Goal: Task Accomplishment & Management: Use online tool/utility

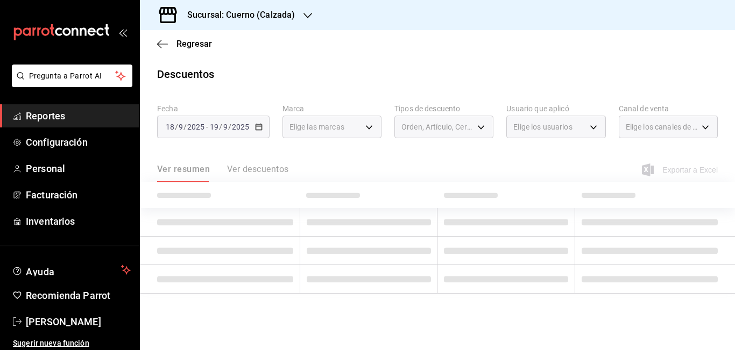
type input "b7ae777b-2dfc-42e0-9650-6cefdf37a424"
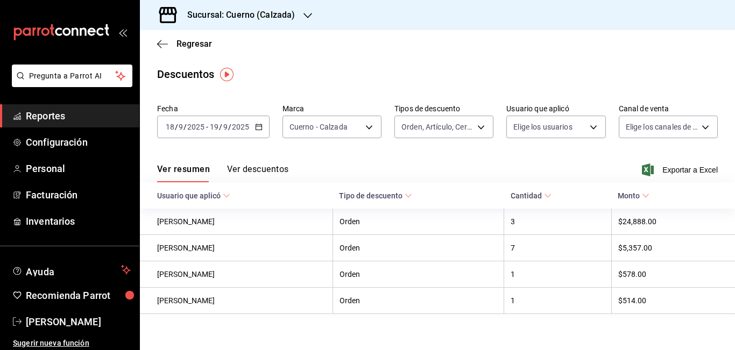
click at [258, 130] on \(Stroke\) "button" at bounding box center [259, 127] width 6 height 6
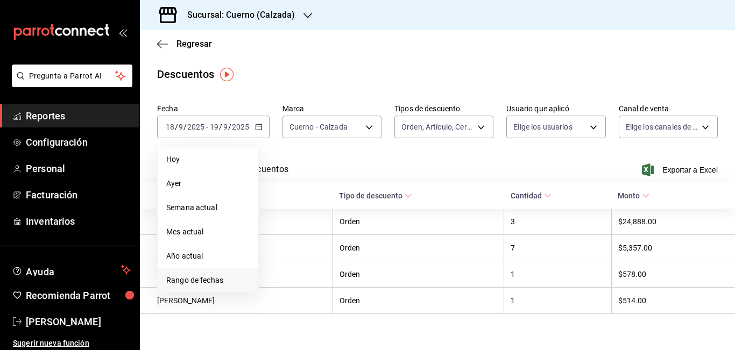
click at [208, 280] on span "Rango de fechas" at bounding box center [207, 280] width 83 height 11
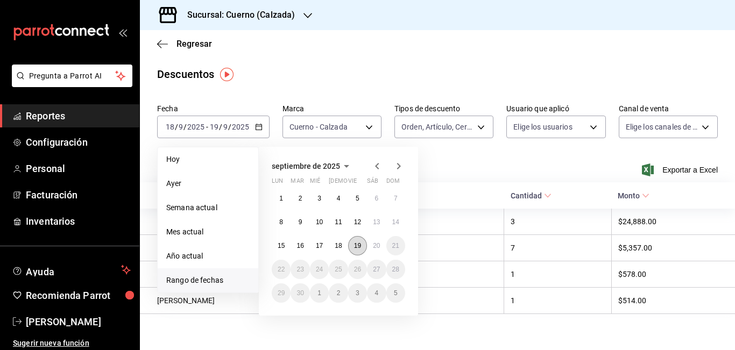
click at [357, 249] on abbr "19" at bounding box center [357, 246] width 7 height 8
click at [378, 247] on abbr "20" at bounding box center [376, 246] width 7 height 8
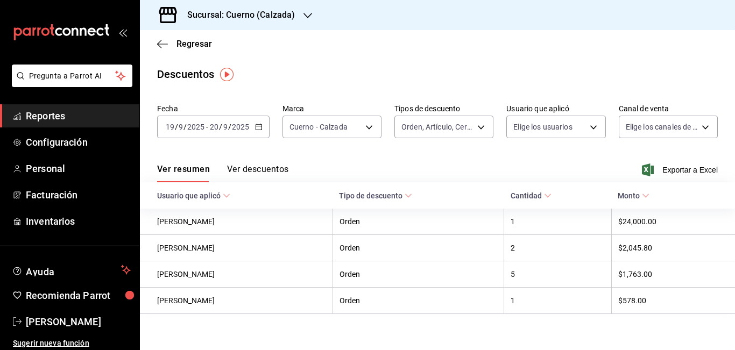
click at [441, 162] on div "Ver resumen Ver descuentos Exportar a Excel" at bounding box center [437, 166] width 595 height 31
click at [675, 170] on span "Exportar a Excel" at bounding box center [681, 170] width 74 height 13
click at [41, 114] on span "Reportes" at bounding box center [78, 116] width 105 height 15
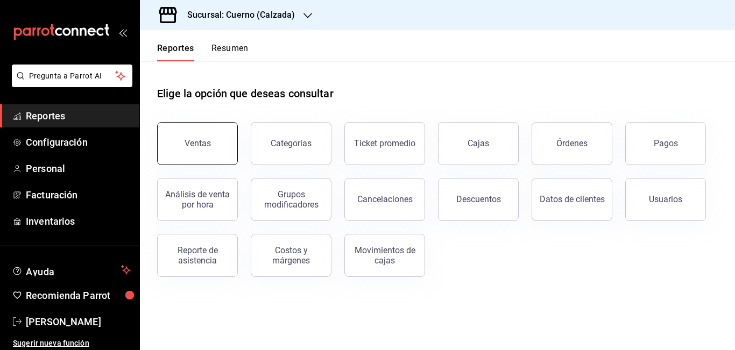
click at [183, 140] on button "Ventas" at bounding box center [197, 143] width 81 height 43
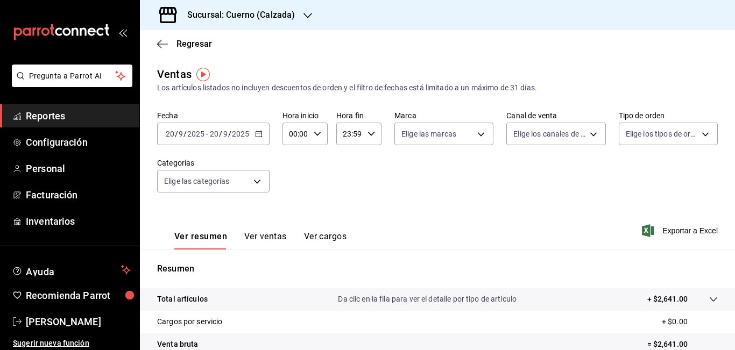
click at [258, 133] on \(Stroke\) "button" at bounding box center [259, 133] width 6 height 1
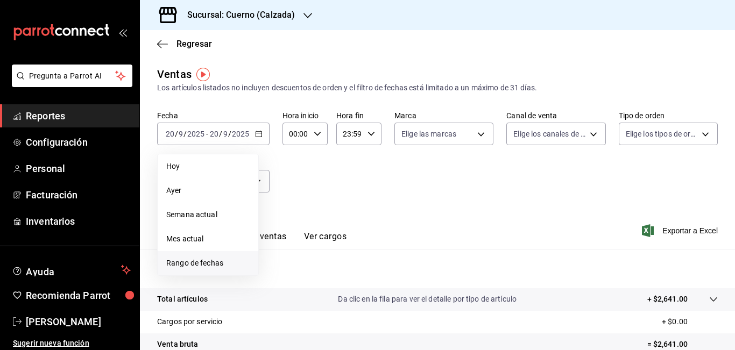
click at [192, 264] on span "Rango de fechas" at bounding box center [207, 263] width 83 height 11
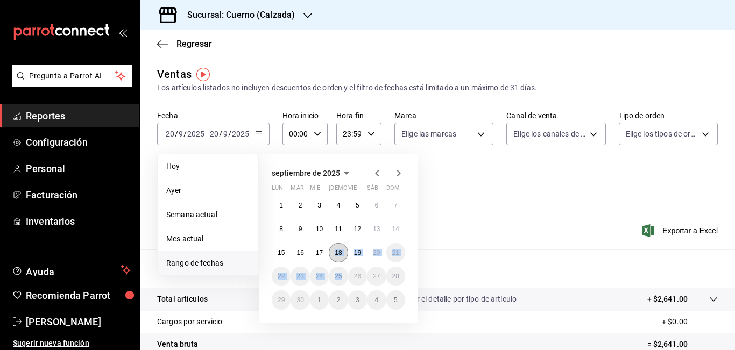
drag, startPoint x: 350, startPoint y: 284, endPoint x: 332, endPoint y: 247, distance: 41.6
click at [332, 247] on div "1 2 3 4 5 6 7 8 9 10 11 12 13 14 15 16 17 18 19 20 21 22 23 24 25 26 27 28 29 3…" at bounding box center [338, 253] width 133 height 114
click at [349, 265] on div "1 2 3 4 5 6 7 8 9 10 11 12 13 14 15 16 17 18 19 20 21 22 23 24 25 26 27 28 29 3…" at bounding box center [338, 253] width 133 height 114
click at [360, 251] on abbr "19" at bounding box center [357, 253] width 7 height 8
click at [377, 251] on abbr "20" at bounding box center [376, 253] width 7 height 8
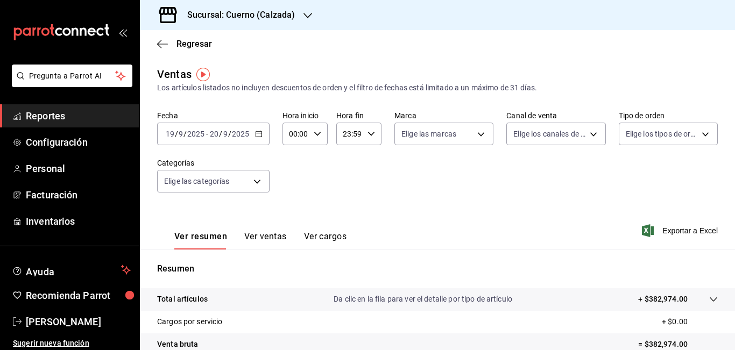
click at [295, 134] on input "00:00" at bounding box center [296, 134] width 27 height 22
click at [295, 134] on div at bounding box center [367, 175] width 735 height 350
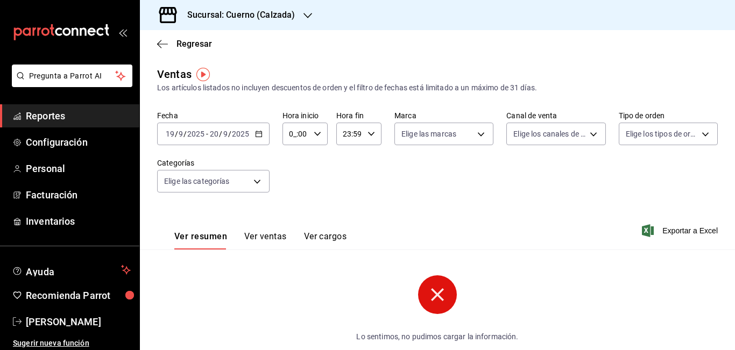
click at [294, 134] on input "0_:00" at bounding box center [296, 134] width 27 height 22
click at [294, 134] on div at bounding box center [367, 175] width 735 height 350
type input "05:00"
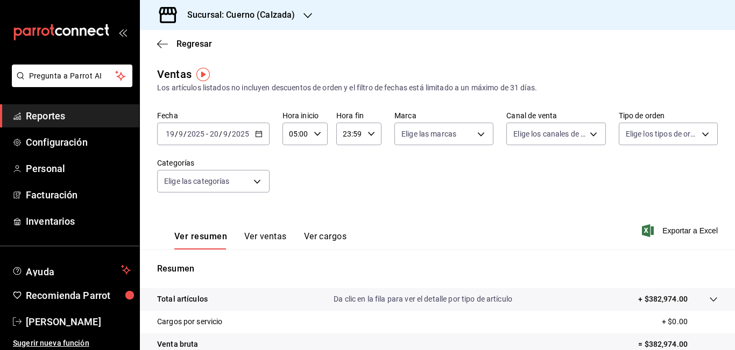
click at [345, 133] on input "23:59" at bounding box center [349, 134] width 27 height 22
click at [345, 133] on div at bounding box center [367, 175] width 735 height 350
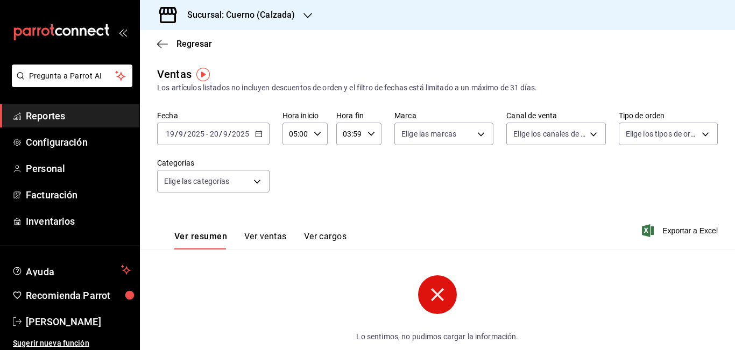
click at [349, 135] on input "03:59" at bounding box center [349, 134] width 27 height 22
click at [346, 215] on span "05" at bounding box center [345, 213] width 5 height 9
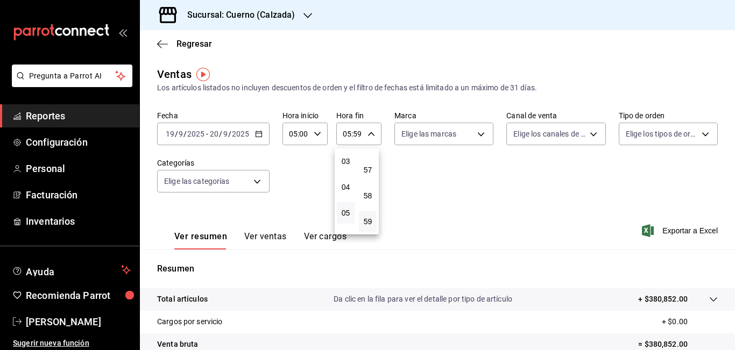
click at [356, 134] on div at bounding box center [367, 175] width 735 height 350
click at [356, 134] on input "05:59" at bounding box center [349, 134] width 27 height 22
click at [356, 134] on div at bounding box center [367, 175] width 735 height 350
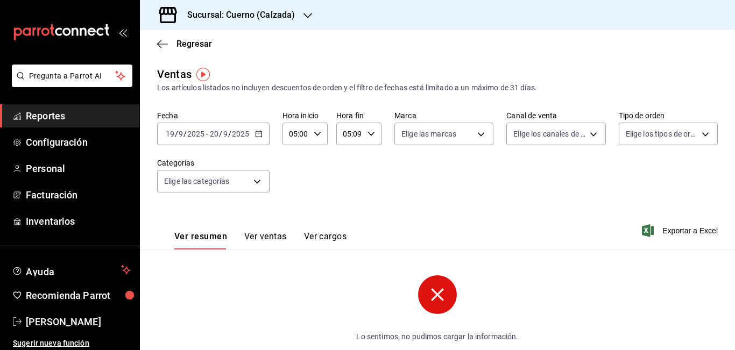
click at [359, 135] on input "05:09" at bounding box center [349, 134] width 27 height 22
click at [359, 135] on div at bounding box center [367, 175] width 735 height 350
type input "05:00"
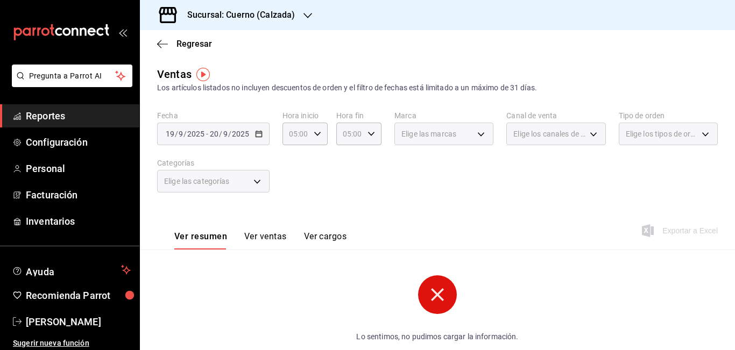
click at [446, 140] on div "Elige las marcas" at bounding box center [443, 134] width 99 height 23
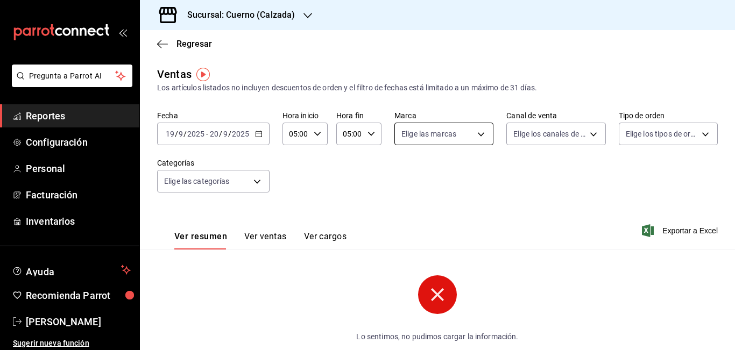
click at [453, 138] on body "Pregunta a Parrot AI Reportes Configuración Personal Facturación Inventarios Ay…" at bounding box center [367, 175] width 735 height 350
click at [434, 215] on span "Cuerno - Calzada" at bounding box center [452, 211] width 63 height 11
type input "b7ae777b-2dfc-42e0-9650-6cefdf37a424"
checkbox input "true"
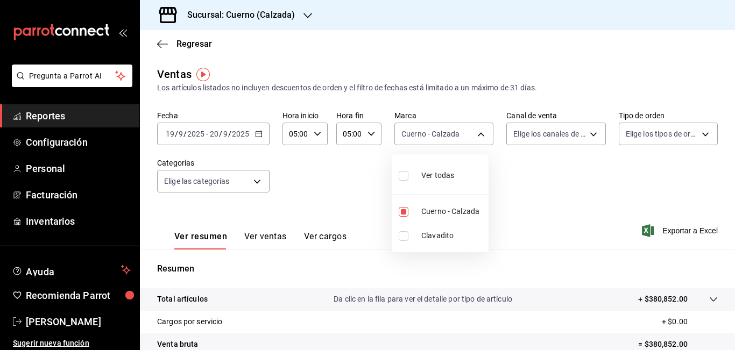
click at [608, 178] on div at bounding box center [367, 175] width 735 height 350
click at [660, 229] on span "Exportar a Excel" at bounding box center [681, 230] width 74 height 13
drag, startPoint x: 660, startPoint y: 229, endPoint x: 484, endPoint y: 209, distance: 177.1
click at [484, 209] on div "Ver resumen Ver ventas Ver cargos Exportando a excel..." at bounding box center [437, 228] width 595 height 44
click at [49, 121] on span "Reportes" at bounding box center [78, 116] width 105 height 15
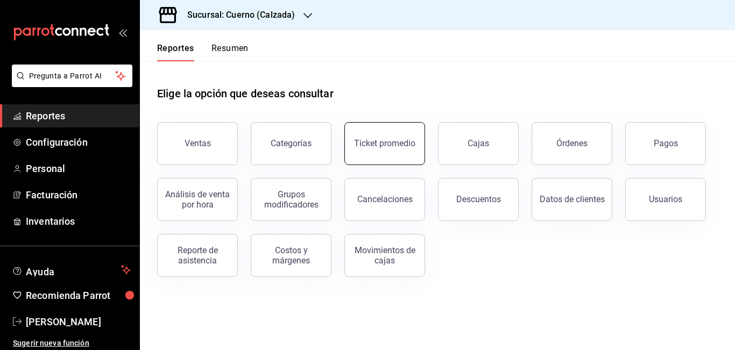
click at [377, 149] on button "Ticket promedio" at bounding box center [384, 143] width 81 height 43
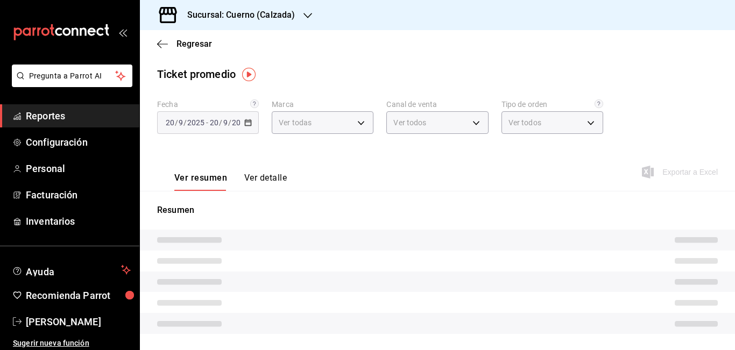
type input "b7ae777b-2dfc-42e0-9650-6cefdf37a424,c000f1c0-fb9f-4016-8e6a-f0d1e83e893d"
type input "PARROT,UBER_EATS,RAPPI,DIDI_FOOD,ONLINE"
type input "45550569-3ed2-40ec-865f-a78a43aad0fb,ed9744db-0daf-4564-a5b3-b3442505d928,23f9e…"
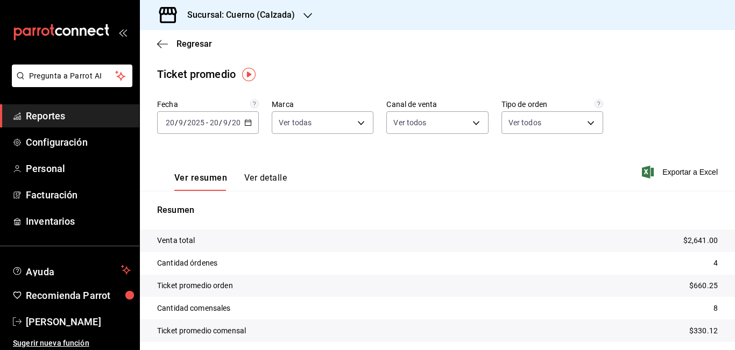
click at [244, 121] on icon "button" at bounding box center [248, 123] width 8 height 8
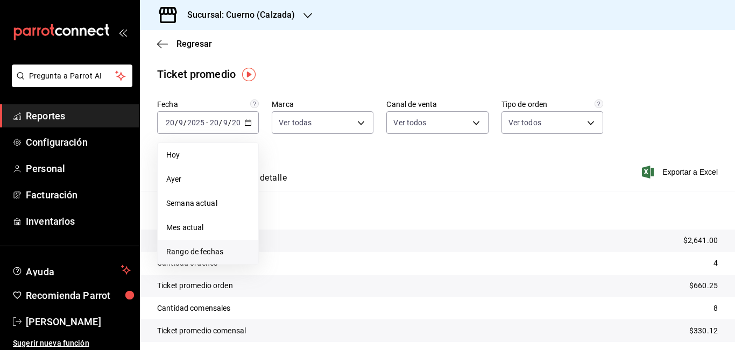
click at [201, 255] on span "Rango de fechas" at bounding box center [207, 251] width 83 height 11
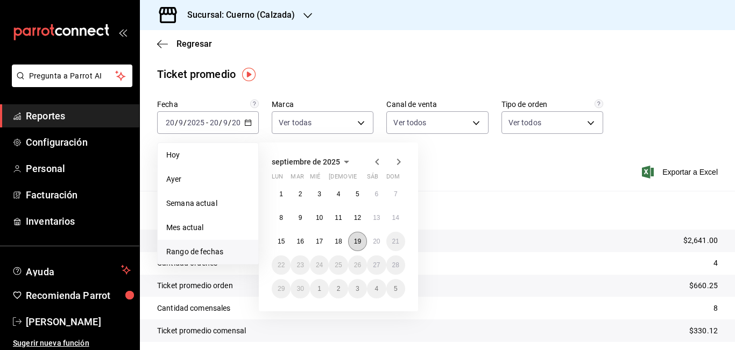
click at [361, 240] on abbr "19" at bounding box center [357, 242] width 7 height 8
click at [371, 240] on button "20" at bounding box center [376, 241] width 19 height 19
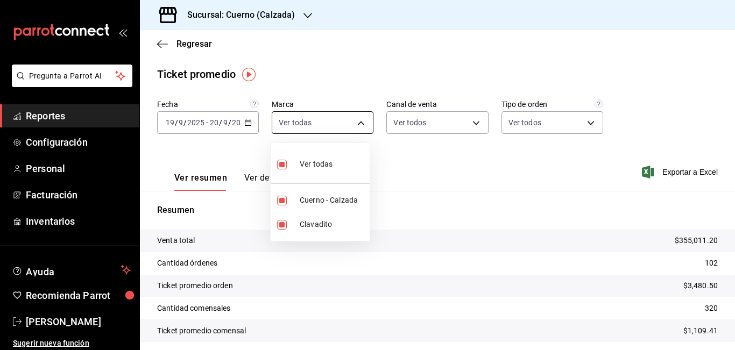
click at [361, 119] on body "Pregunta a Parrot AI Reportes Configuración Personal Facturación Inventarios Ay…" at bounding box center [367, 175] width 735 height 350
click at [318, 224] on span "Clavadito" at bounding box center [333, 224] width 66 height 11
type input "b7ae777b-2dfc-42e0-9650-6cefdf37a424"
checkbox input "false"
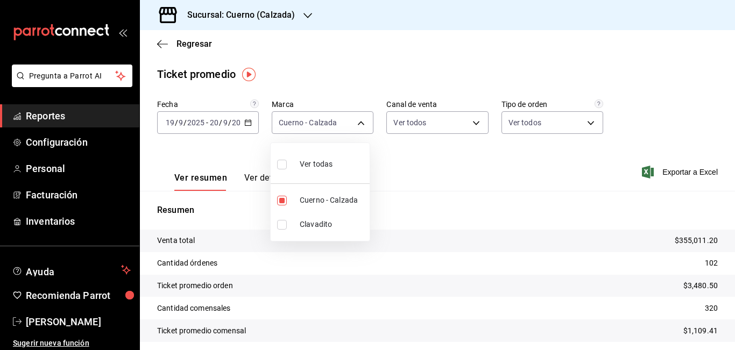
click at [486, 173] on div at bounding box center [367, 175] width 735 height 350
click at [58, 115] on span "Reportes" at bounding box center [78, 116] width 105 height 15
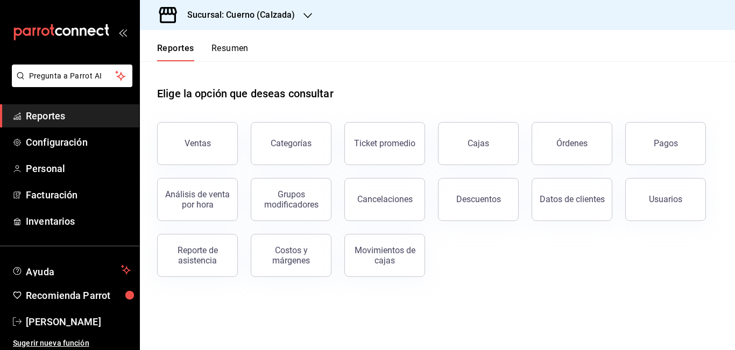
click at [58, 115] on span "Reportes" at bounding box center [78, 116] width 105 height 15
click at [566, 141] on div "Órdenes" at bounding box center [571, 143] width 31 height 10
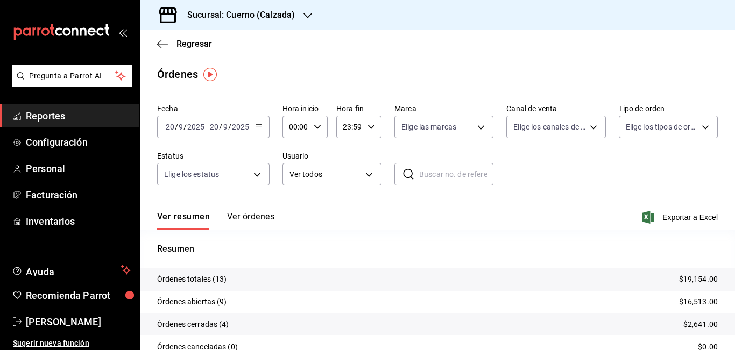
click at [259, 128] on icon "button" at bounding box center [259, 127] width 8 height 8
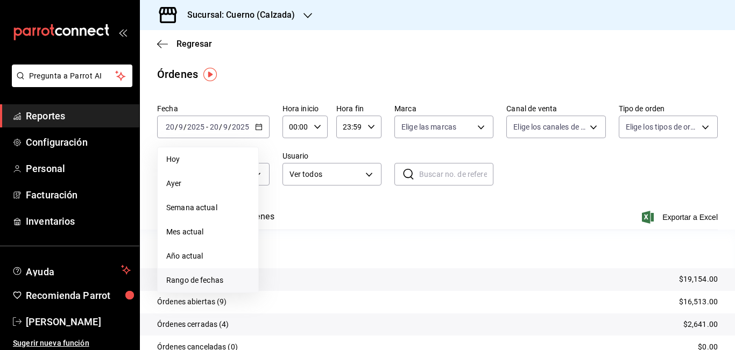
click at [210, 277] on span "Rango de fechas" at bounding box center [207, 280] width 83 height 11
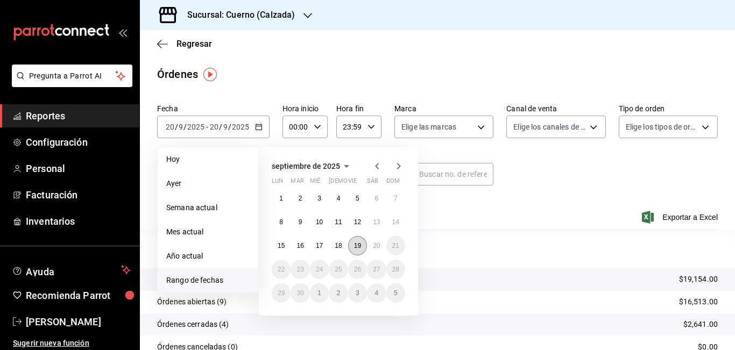
click at [361, 249] on abbr "19" at bounding box center [357, 246] width 7 height 8
click at [372, 246] on button "20" at bounding box center [376, 245] width 19 height 19
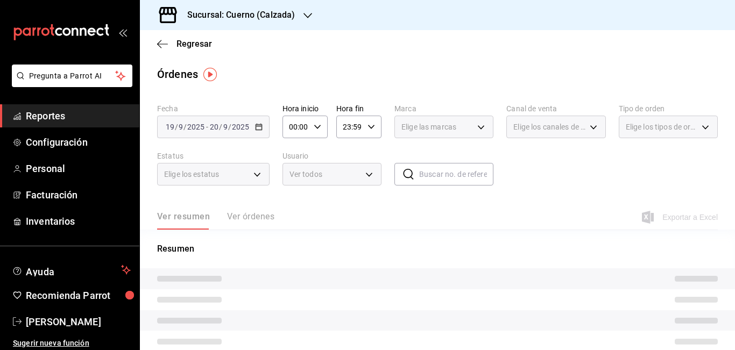
click at [295, 126] on input "00:00" at bounding box center [296, 127] width 27 height 22
click at [295, 126] on div at bounding box center [367, 175] width 735 height 350
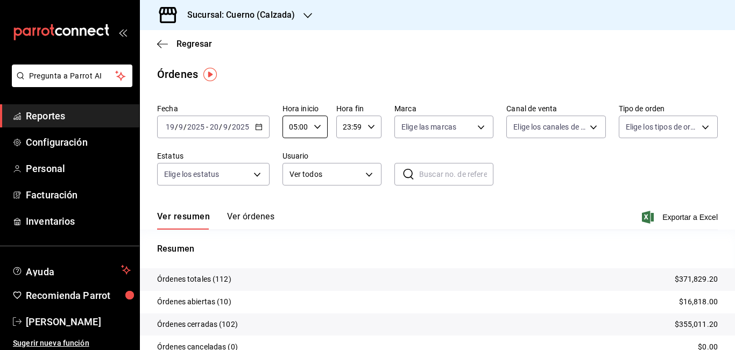
type input "05:00"
click at [346, 125] on input "23:59" at bounding box center [349, 127] width 27 height 22
click at [346, 125] on div at bounding box center [367, 175] width 735 height 350
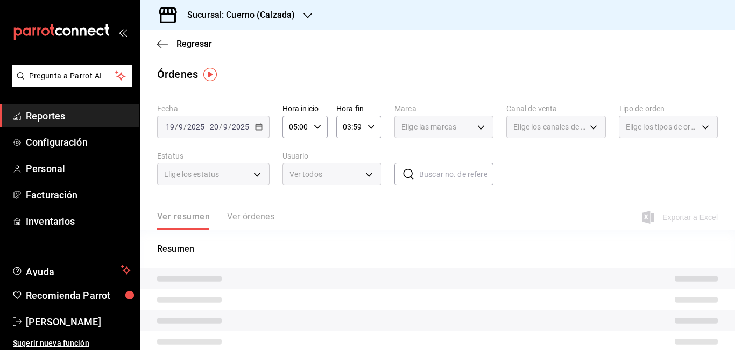
click at [346, 125] on input "03:59" at bounding box center [349, 127] width 27 height 22
click at [343, 201] on button "05" at bounding box center [346, 206] width 18 height 22
click at [355, 126] on div at bounding box center [367, 175] width 735 height 350
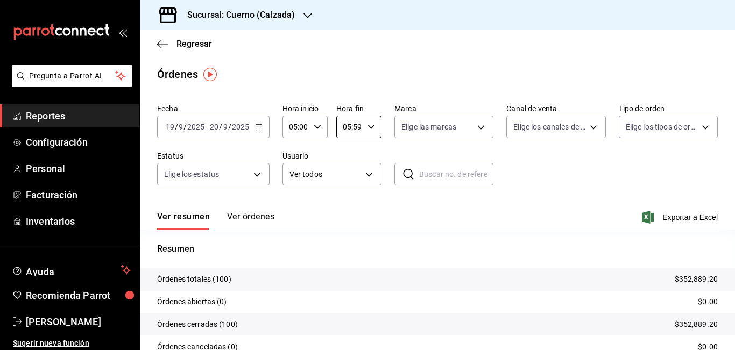
click at [355, 126] on input "05:59" at bounding box center [349, 127] width 27 height 22
click at [355, 126] on div at bounding box center [367, 175] width 735 height 350
click at [359, 128] on input "05:09" at bounding box center [349, 127] width 27 height 22
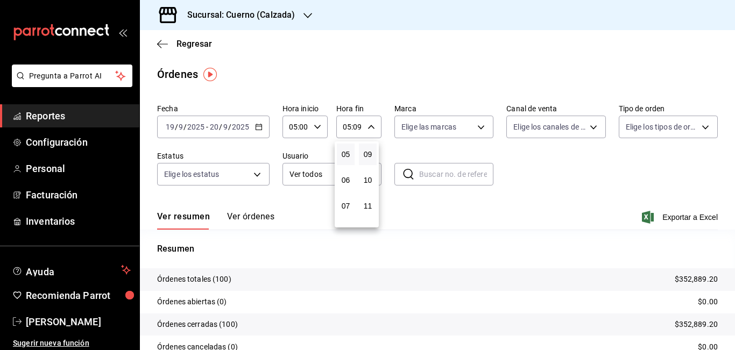
click at [359, 128] on div at bounding box center [367, 175] width 735 height 350
type input "05:00"
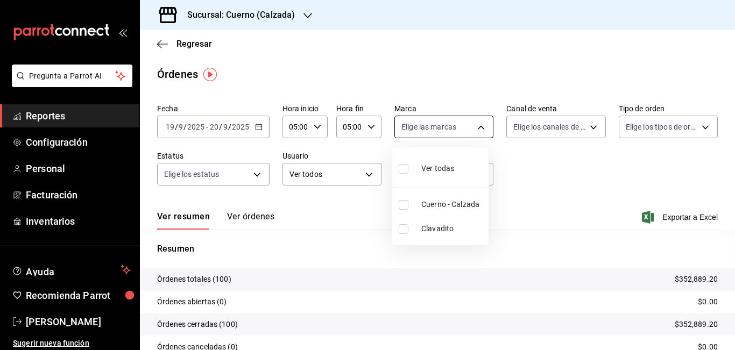
click at [477, 130] on body "Pregunta a Parrot AI Reportes Configuración Personal Facturación Inventarios Ay…" at bounding box center [367, 175] width 735 height 350
click at [434, 207] on span "Cuerno - Calzada" at bounding box center [452, 204] width 63 height 11
type input "b7ae777b-2dfc-42e0-9650-6cefdf37a424"
checkbox input "true"
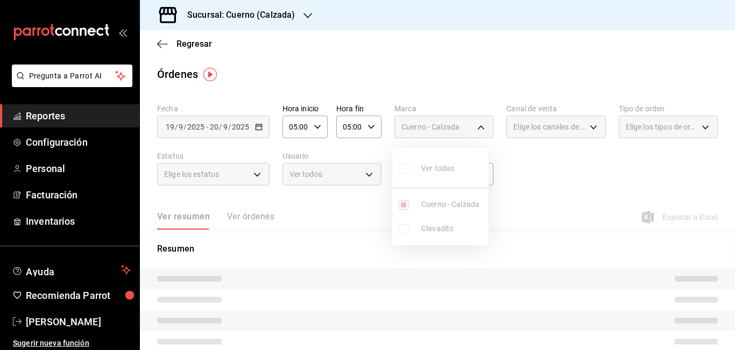
click at [575, 156] on div at bounding box center [367, 175] width 735 height 350
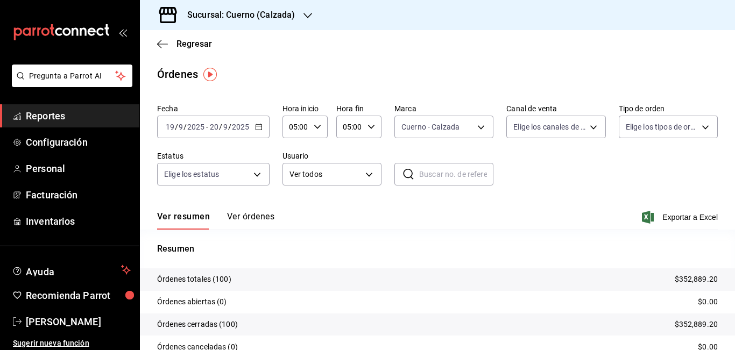
click at [428, 170] on input "text" at bounding box center [456, 175] width 74 height 22
paste input "190925-P-0005"
type input "190925-P-0005"
click at [677, 215] on span "Exportar a Excel" at bounding box center [681, 217] width 74 height 13
